Goal: Check status: Check status

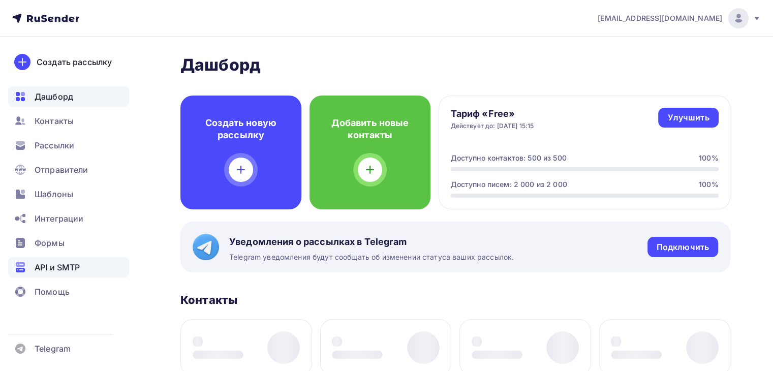
click at [41, 266] on span "API и SMTP" at bounding box center [57, 267] width 45 height 12
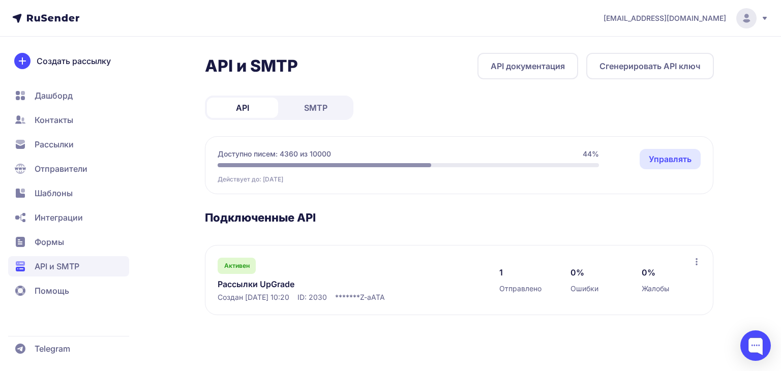
click at [299, 103] on link "SMTP" at bounding box center [315, 108] width 71 height 20
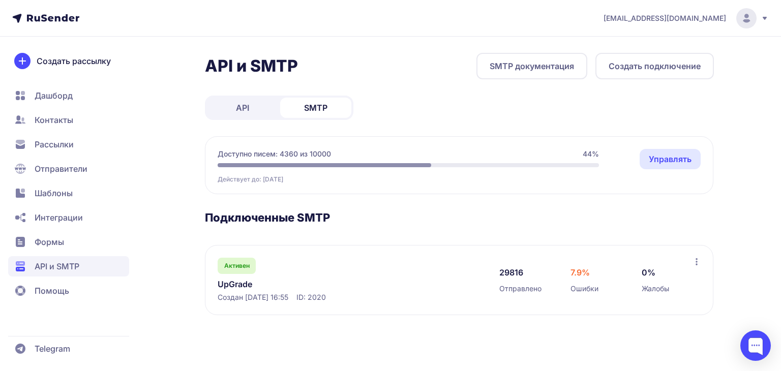
click at [230, 285] on link "UpGrade" at bounding box center [322, 284] width 208 height 12
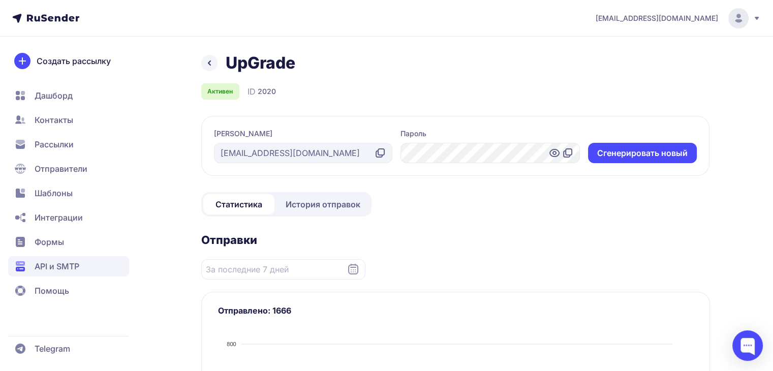
click at [311, 196] on link "История отправок" at bounding box center [323, 204] width 93 height 20
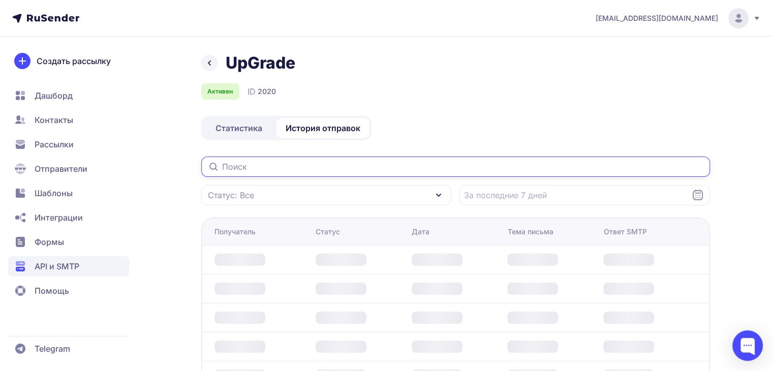
click at [242, 170] on input "text" at bounding box center [455, 167] width 509 height 20
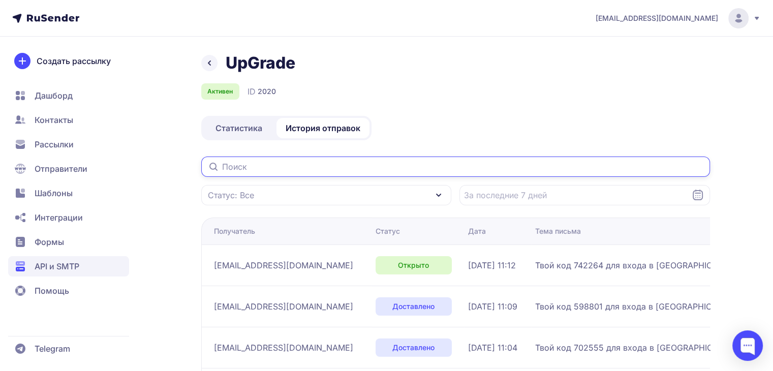
paste input "vsergeevna916@gmail.com"
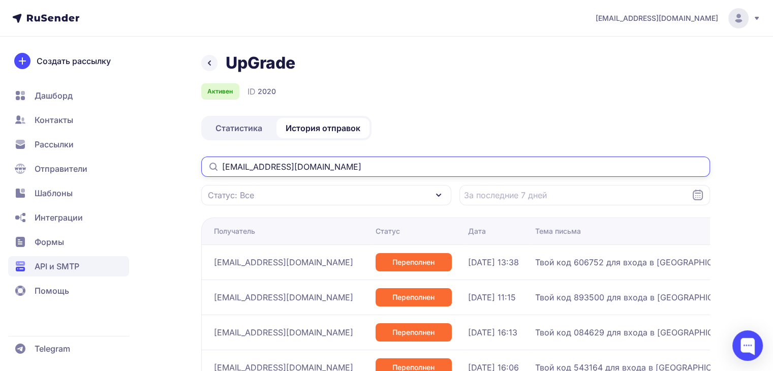
type input "vsergeevna916@gmail.com"
